Goal: Task Accomplishment & Management: Use online tool/utility

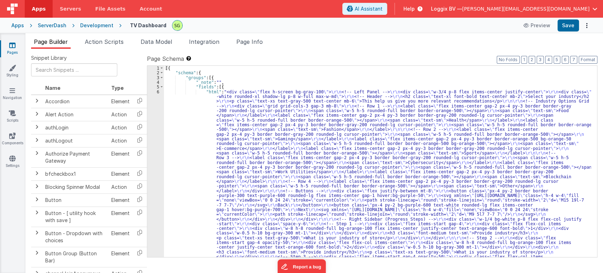
click at [158, 91] on div "6" at bounding box center [155, 181] width 17 height 184
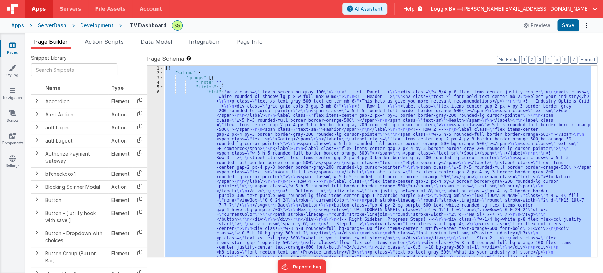
click at [158, 91] on div "6" at bounding box center [155, 181] width 17 height 184
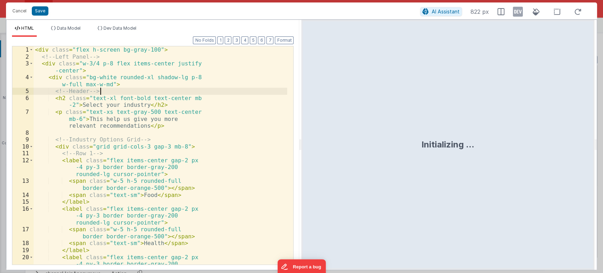
click at [158, 91] on div "< div class = "flex h-screen bg-gray-100" > <!-- Left Panel --> < div class = "…" at bounding box center [161, 170] width 254 height 248
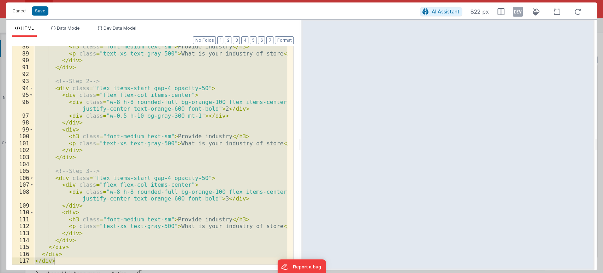
scroll to position [735, 0]
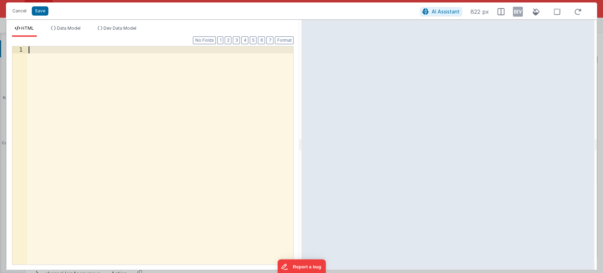
click at [36, 54] on div at bounding box center [160, 162] width 266 height 232
click at [246, 118] on div at bounding box center [160, 162] width 266 height 232
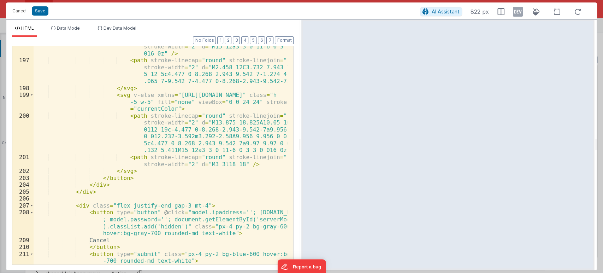
scroll to position [1724, 0]
click at [37, 9] on button "Save" at bounding box center [40, 10] width 17 height 9
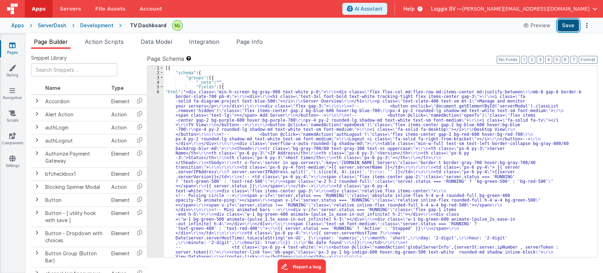
click at [565, 26] on button "Save" at bounding box center [569, 25] width 22 height 12
click at [158, 90] on div "6" at bounding box center [155, 244] width 17 height 311
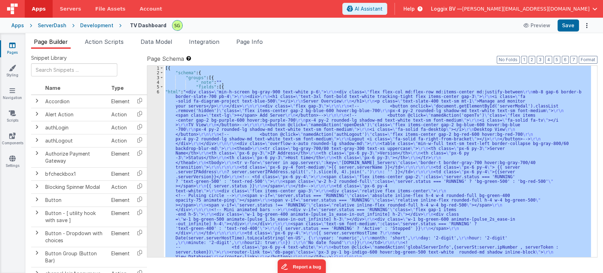
click at [158, 90] on div "6" at bounding box center [155, 244] width 17 height 311
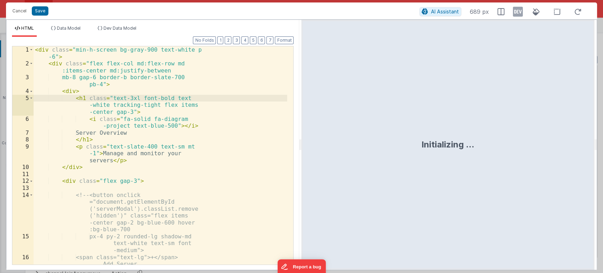
click at [223, 167] on div "< div class = "min-h-screen bg-gray-900 text-white p -6" > < div class = "flex …" at bounding box center [161, 165] width 254 height 239
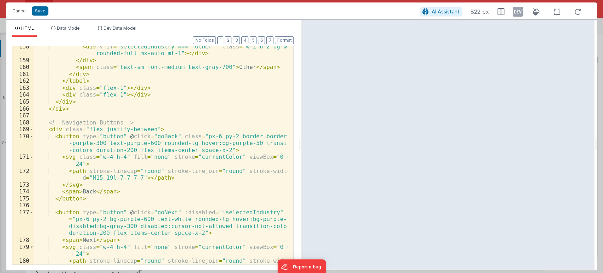
scroll to position [1517, 0]
drag, startPoint x: 120, startPoint y: 136, endPoint x: 167, endPoint y: 136, distance: 47.0
click at [167, 136] on div "< div v-if = "selectedIndustry === 'other'" class = "w-2 h-2 bg-white rounded-f…" at bounding box center [161, 166] width 254 height 246
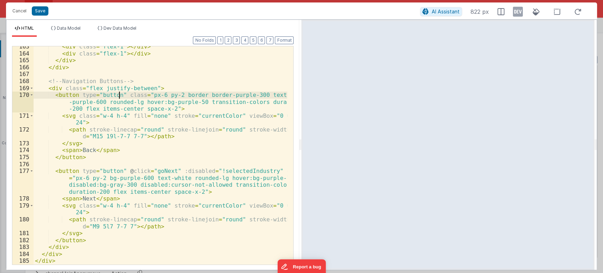
scroll to position [1558, 0]
drag, startPoint x: 120, startPoint y: 169, endPoint x: 168, endPoint y: 172, distance: 48.2
click at [168, 172] on div "< div class = "flex-1" > </ div > < div class = "flex-1" > </ div > </ div > </…" at bounding box center [161, 159] width 254 height 232
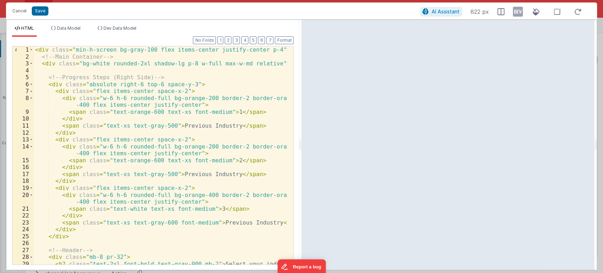
scroll to position [0, 0]
click at [180, 110] on div "< div class = "min-h-screen bg-gray-100 flex items-center justify-center p-4" >…" at bounding box center [161, 165] width 254 height 239
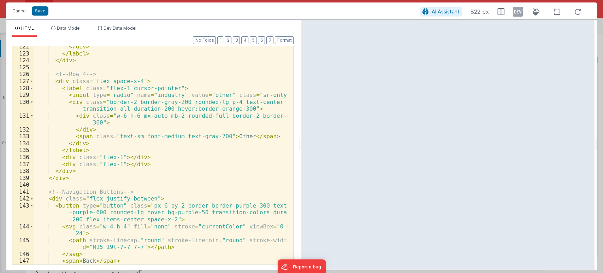
scroll to position [1019, 0]
click at [41, 7] on button "Save" at bounding box center [40, 10] width 17 height 9
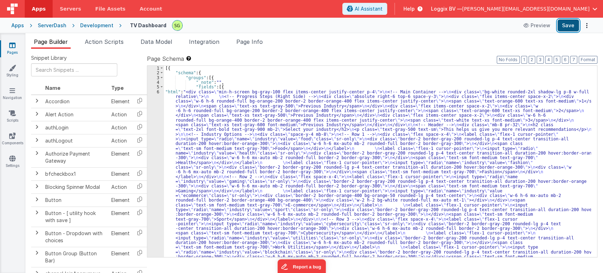
click at [574, 24] on button "Save" at bounding box center [569, 25] width 22 height 12
click at [159, 90] on div "6" at bounding box center [155, 197] width 17 height 217
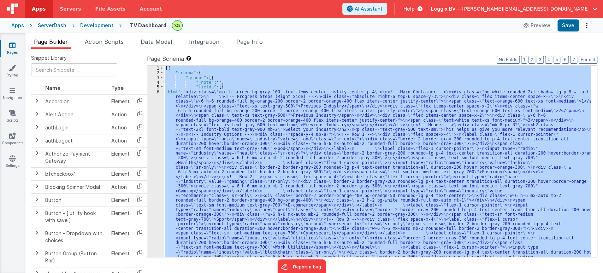
click at [159, 90] on div "6" at bounding box center [155, 197] width 17 height 217
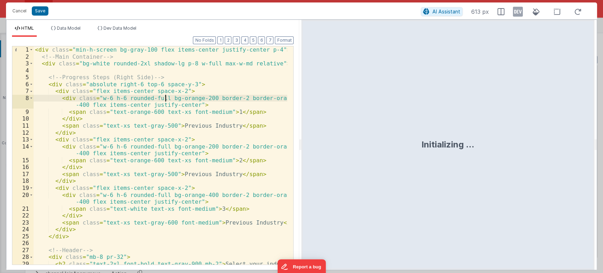
click at [205, 121] on div "< div class = "min-h-screen bg-gray-100 flex items-center justify-center p-4" >…" at bounding box center [161, 165] width 254 height 239
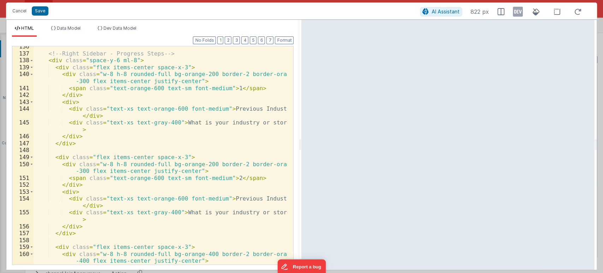
scroll to position [1184, 0]
click at [40, 12] on button "Save" at bounding box center [40, 10] width 17 height 9
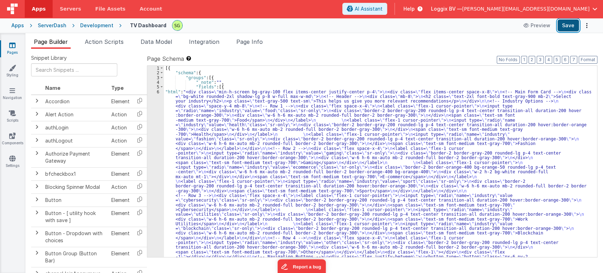
click at [574, 22] on button "Save" at bounding box center [569, 25] width 22 height 12
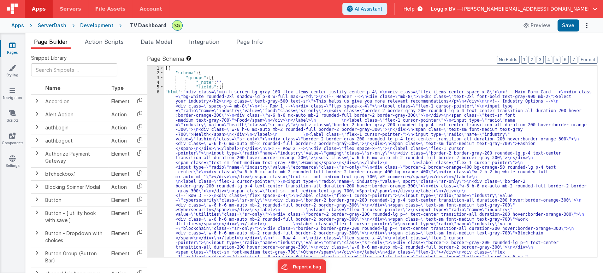
click at [158, 90] on div "6" at bounding box center [155, 207] width 17 height 236
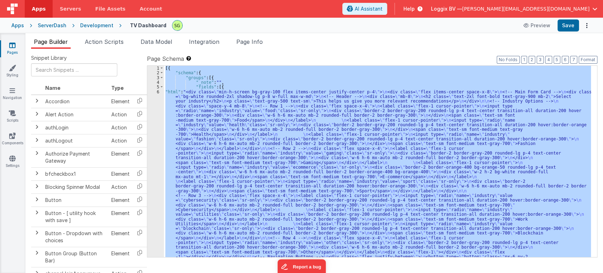
click at [158, 90] on div "6" at bounding box center [155, 207] width 17 height 236
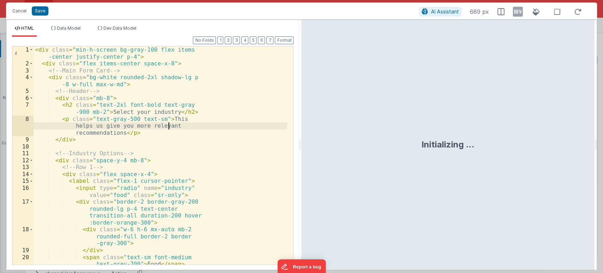
click at [214, 128] on div "< div class = "min-h-screen bg-gray-100 flex items -center justify-center p-4" …" at bounding box center [161, 165] width 254 height 239
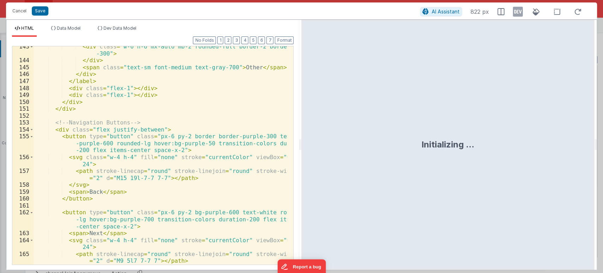
scroll to position [1192, 0]
click at [40, 7] on button "Save" at bounding box center [40, 10] width 17 height 9
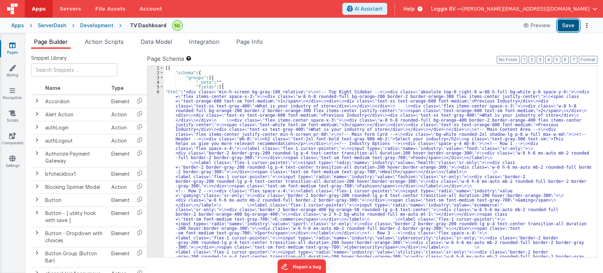
click at [565, 26] on button "Save" at bounding box center [569, 25] width 22 height 12
click at [158, 90] on div "6" at bounding box center [155, 207] width 17 height 236
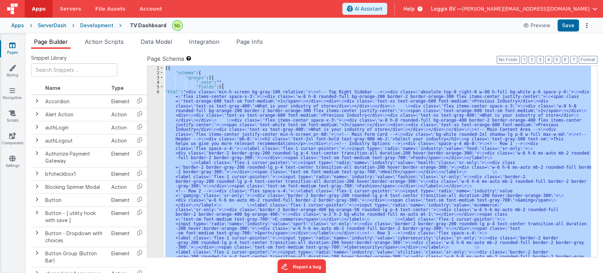
click at [158, 90] on div "6" at bounding box center [155, 207] width 17 height 236
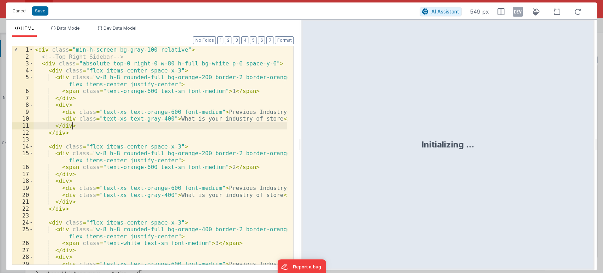
click at [210, 125] on div "< div class = "min-h-screen bg-gray-100 relative" > <!-- Top Right Sidebar --> …" at bounding box center [161, 162] width 254 height 232
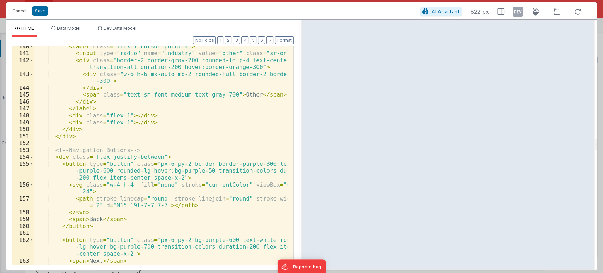
scroll to position [1154, 0]
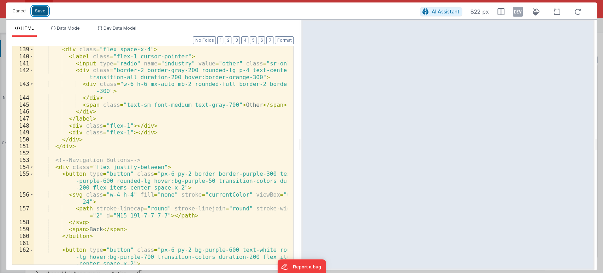
click at [42, 11] on button "Save" at bounding box center [40, 10] width 17 height 9
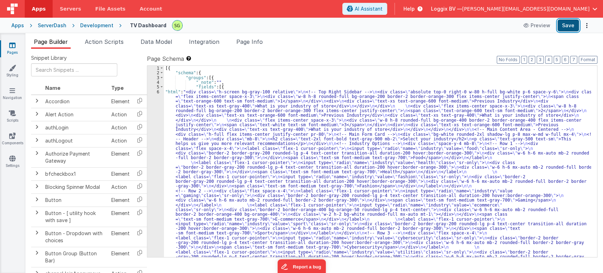
click at [566, 25] on button "Save" at bounding box center [569, 25] width 22 height 12
click at [159, 92] on div "6" at bounding box center [155, 207] width 17 height 236
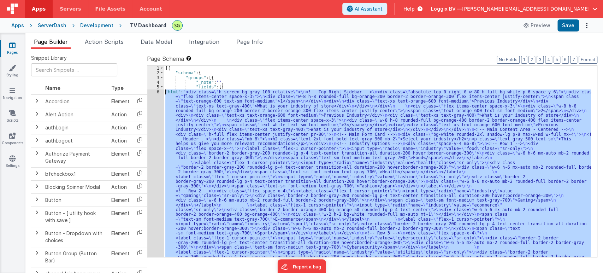
click at [159, 92] on div "6" at bounding box center [155, 207] width 17 height 236
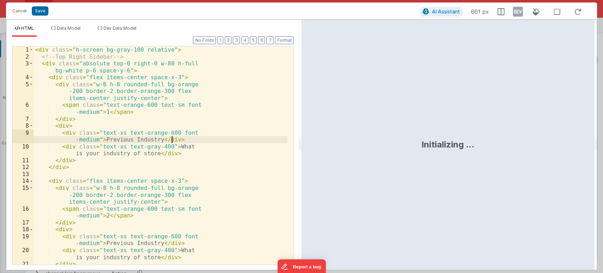
click at [245, 141] on div "< div class = "h-screen bg-gray-100 relative" > <!-- Top Right Sidebar --> < di…" at bounding box center [161, 162] width 254 height 232
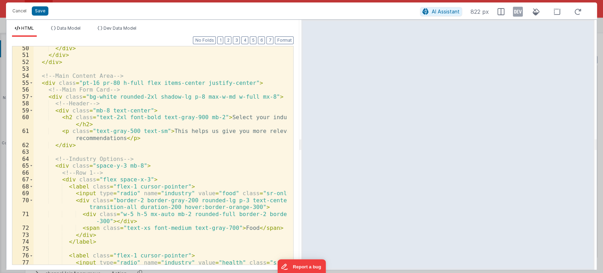
scroll to position [423, 0]
click at [93, 84] on div "</ div > </ div > </ div > <!-- Main Content Area --> < div class = "pt-16 pr-8…" at bounding box center [161, 164] width 254 height 239
click at [113, 83] on div "</ div > </ div > </ div > <!-- Main Content Area --> < div class = "pt-16 pr-8…" at bounding box center [161, 164] width 254 height 239
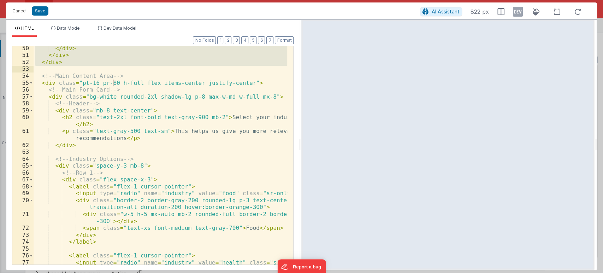
click at [79, 72] on div "</ div > </ div > </ div > <!-- Main Content Area --> < div class = "pt-16 pr-8…" at bounding box center [161, 164] width 254 height 239
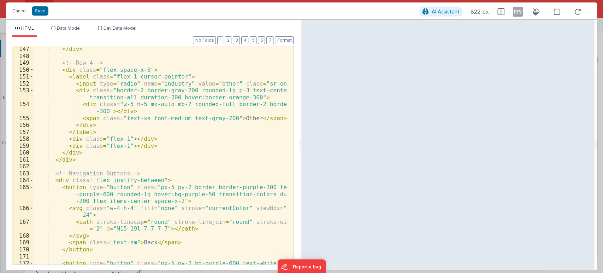
scroll to position [1283, 0]
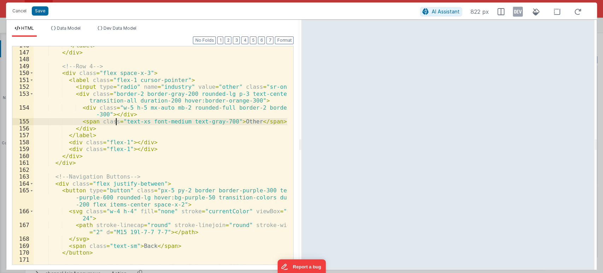
click at [116, 124] on div "</ label > </ div > <!-- Row 4 --> < div class = "flex space-x-3" > < label cla…" at bounding box center [161, 165] width 254 height 246
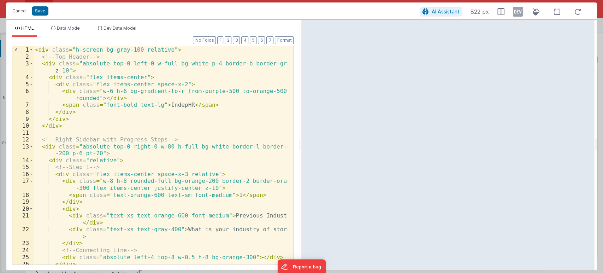
scroll to position [0, 0]
click at [39, 12] on button "Save" at bounding box center [40, 10] width 17 height 9
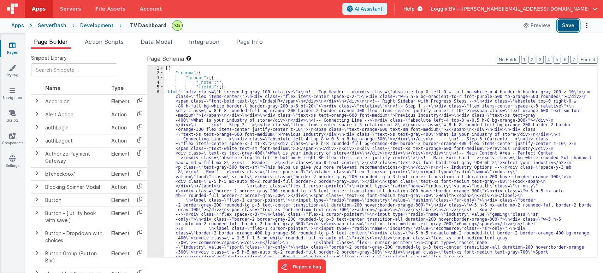
click at [563, 22] on button "Save" at bounding box center [569, 25] width 22 height 12
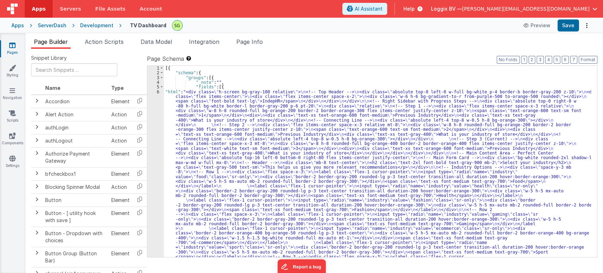
click at [158, 92] on div "6" at bounding box center [155, 218] width 17 height 259
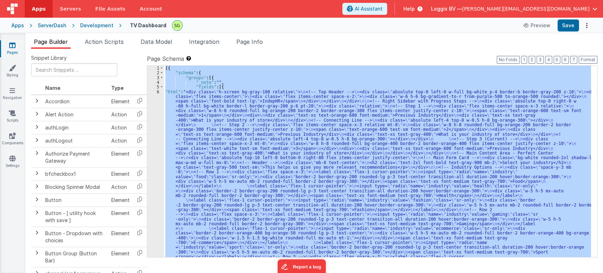
click at [158, 92] on div "6" at bounding box center [155, 218] width 17 height 259
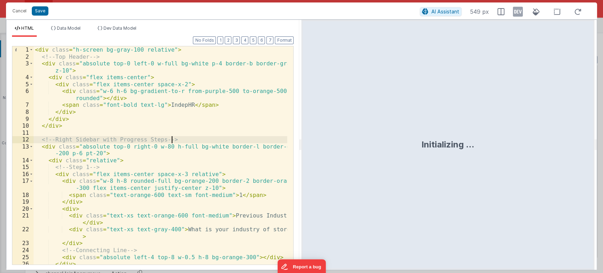
click at [206, 137] on div "< div class = "h-screen bg-gray-100 relative" > <!-- Top Header --> < div class…" at bounding box center [161, 162] width 254 height 232
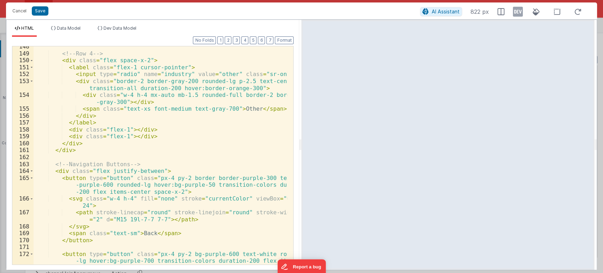
scroll to position [1288, 0]
click at [32, 14] on button "Save" at bounding box center [40, 10] width 17 height 9
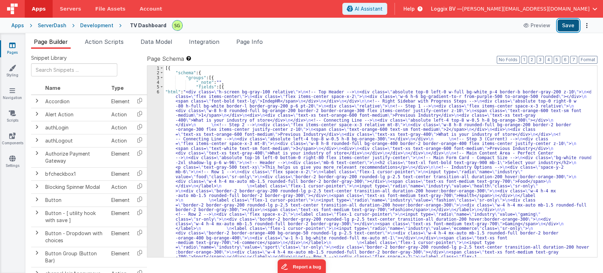
click at [570, 28] on button "Save" at bounding box center [569, 25] width 22 height 12
click at [158, 92] on div "6" at bounding box center [155, 218] width 17 height 259
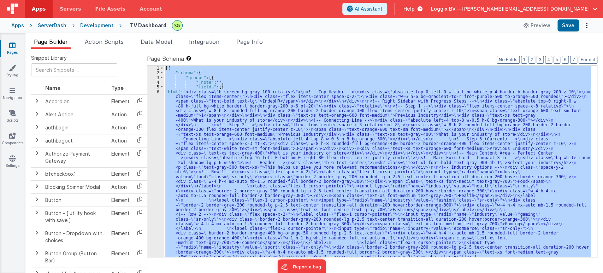
click at [158, 92] on div "6" at bounding box center [155, 218] width 17 height 259
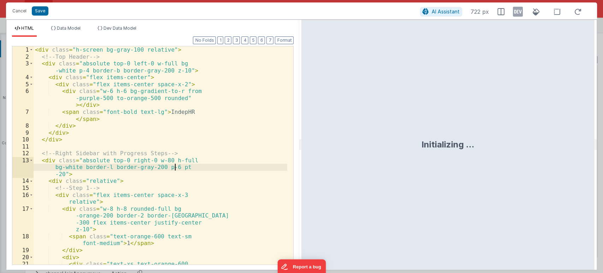
click at [218, 164] on div "< div class = "h-screen bg-gray-100 relative" > <!-- Top Header --> < div class…" at bounding box center [161, 169] width 254 height 246
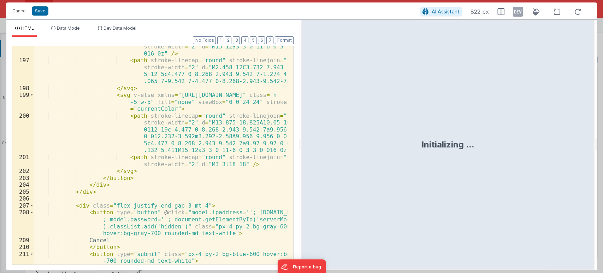
scroll to position [1724, 0]
click at [33, 14] on button "Save" at bounding box center [40, 10] width 17 height 9
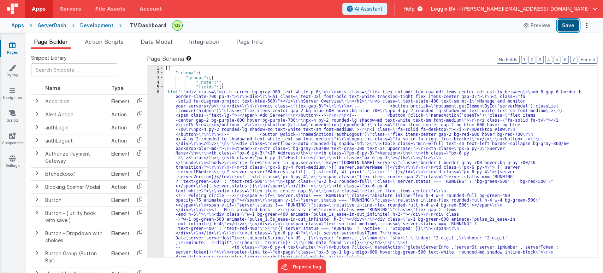
click at [571, 28] on button "Save" at bounding box center [569, 25] width 22 height 12
